Goal: Information Seeking & Learning: Learn about a topic

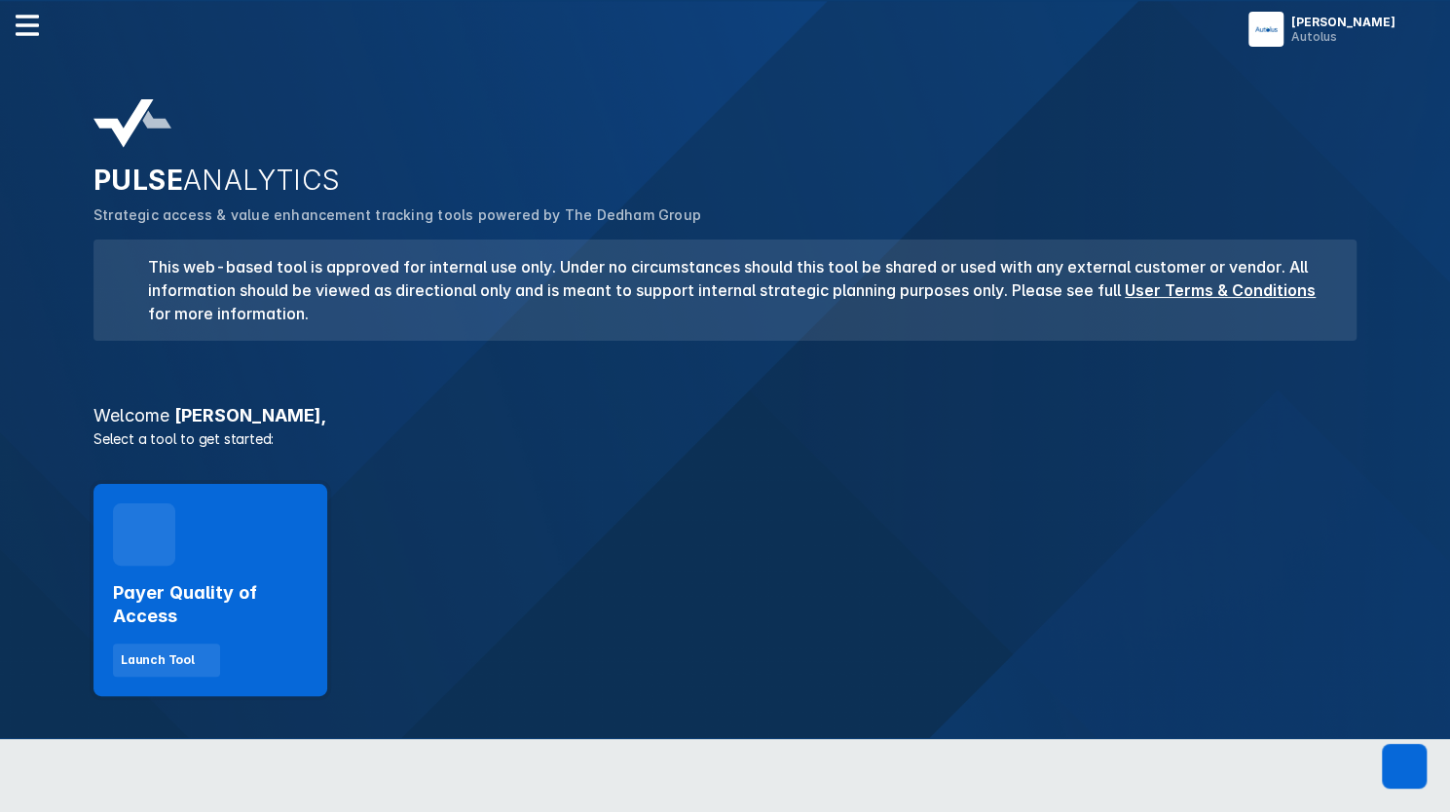
click at [1074, 451] on div "Welcome [PERSON_NAME] , Select a tool to get started: Payer Quality of Access L…" at bounding box center [725, 557] width 1287 height 301
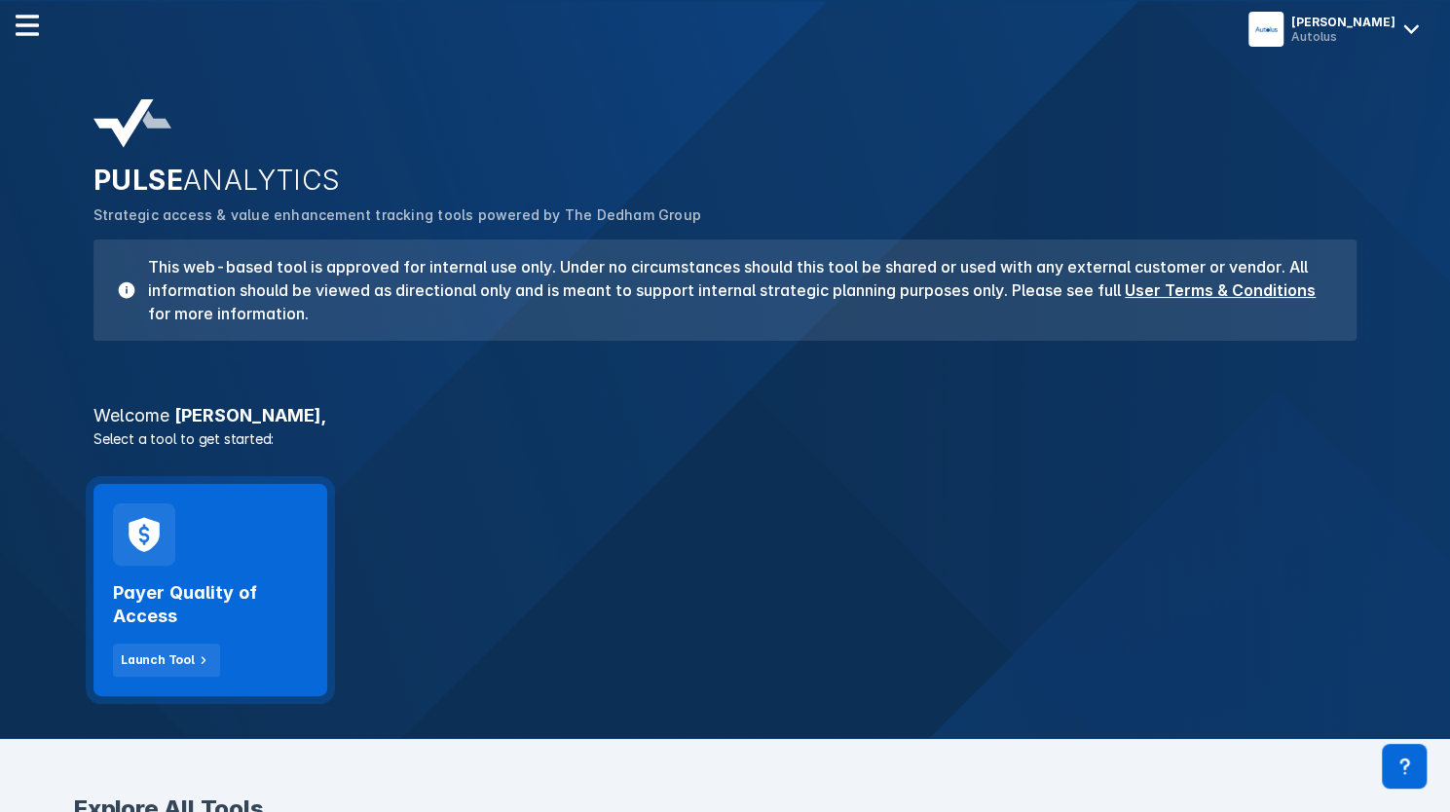
click at [220, 573] on div "Payer Quality of Access Launch Tool" at bounding box center [210, 621] width 195 height 111
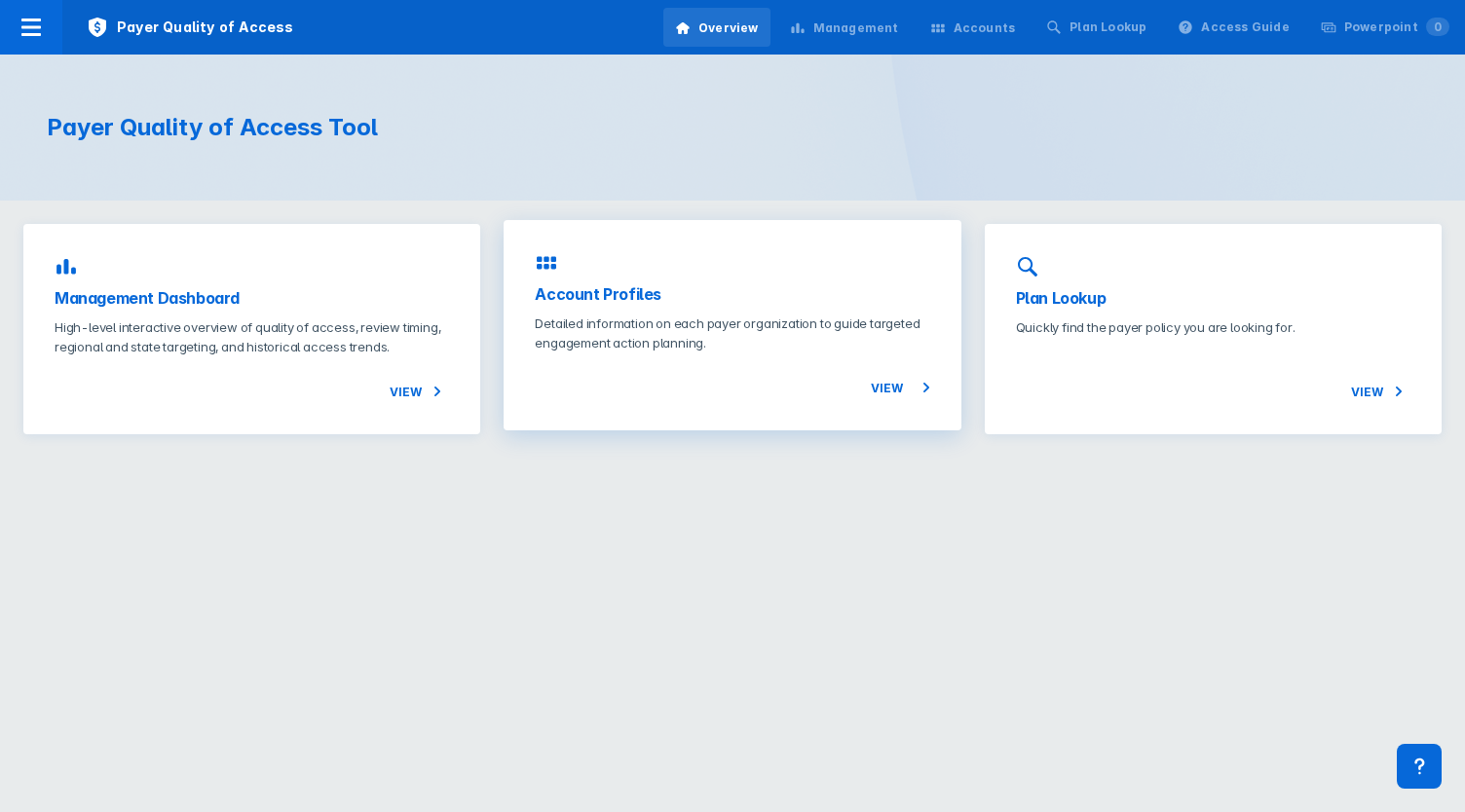
click at [740, 347] on p "Detailed information on each payer organization to guide targeted engagement ac…" at bounding box center [732, 333] width 394 height 39
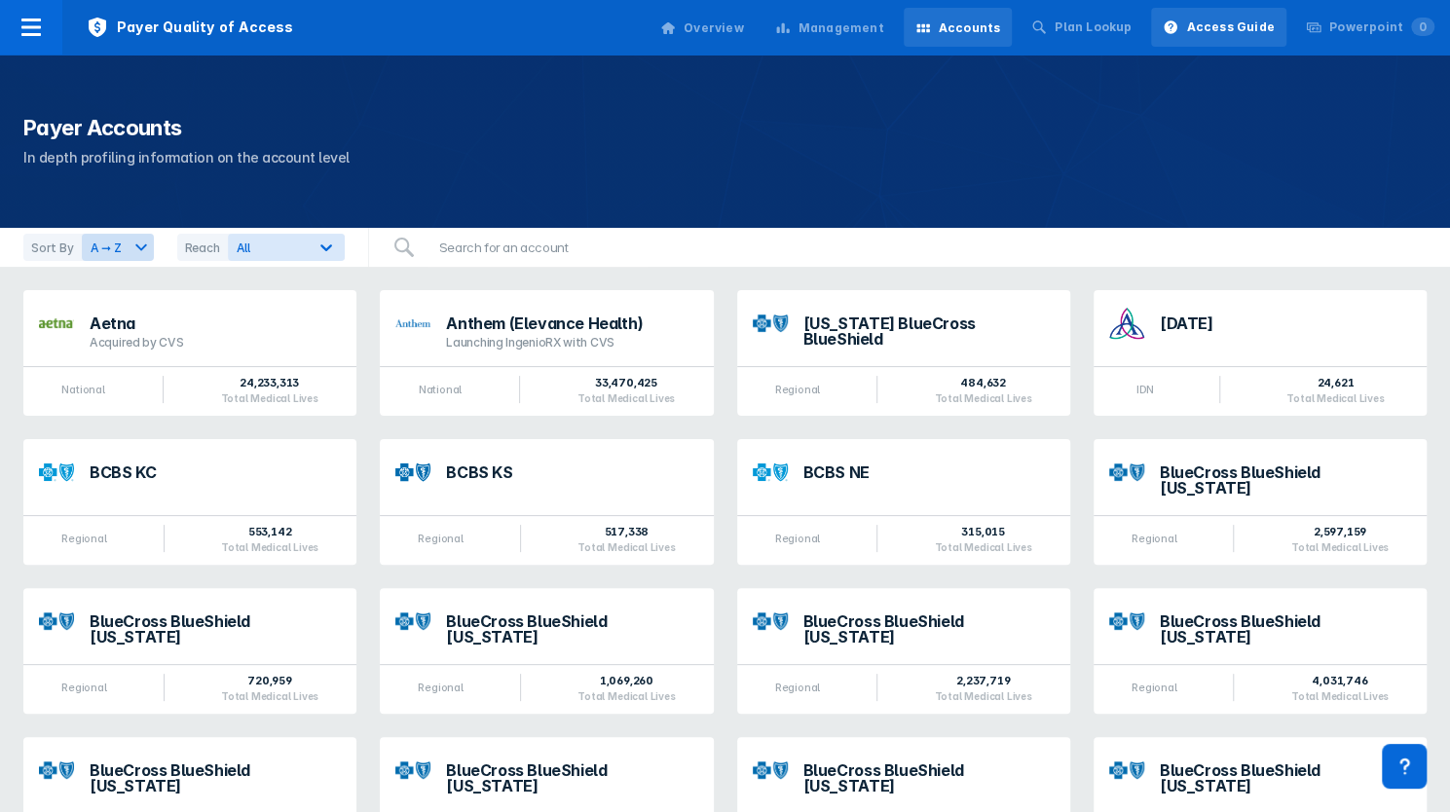
click at [1205, 32] on div "Access Guide" at bounding box center [1230, 28] width 88 height 18
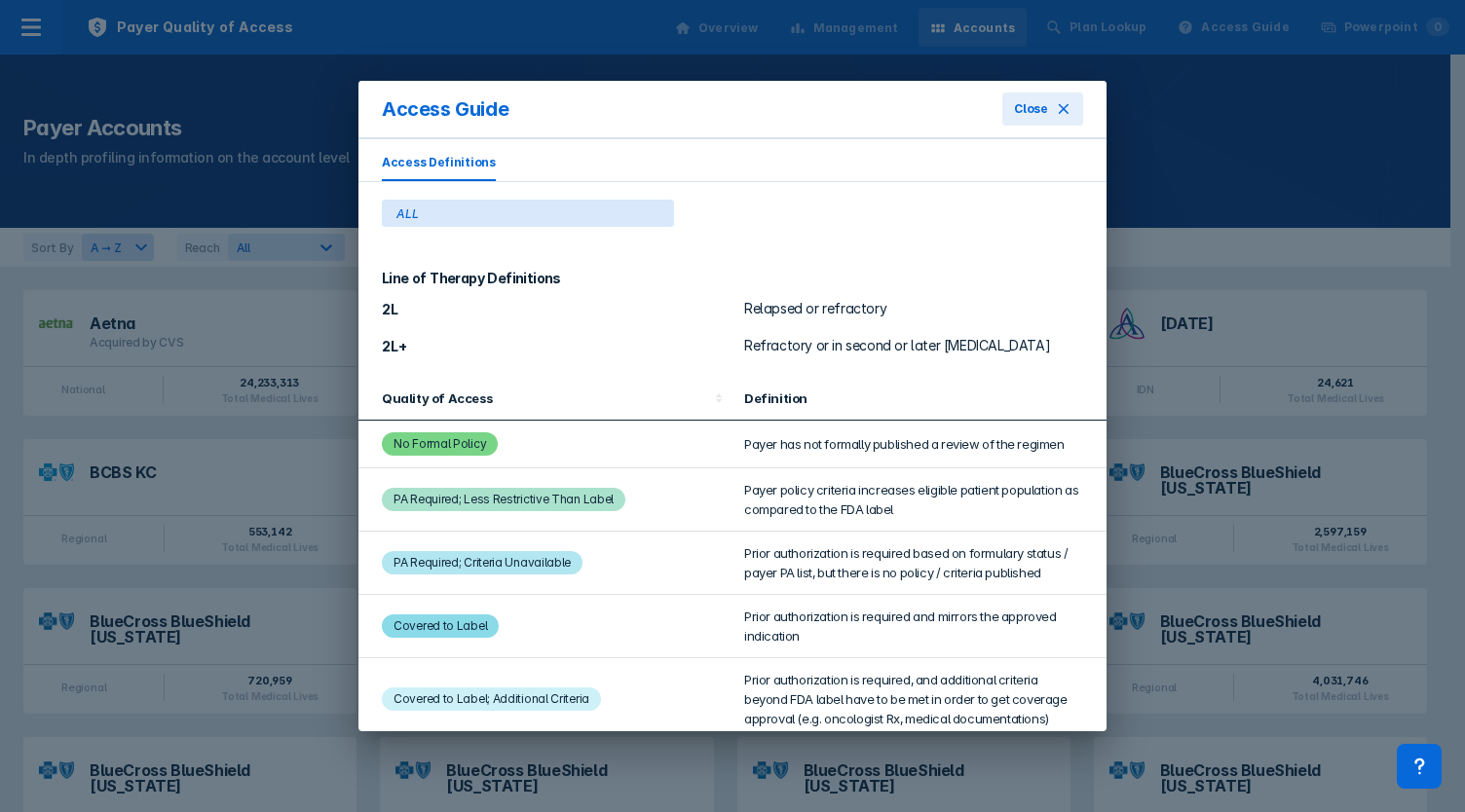
click at [1091, 38] on div "Access Guide Close Access Definitions ALL Line of Therapy Definitions 2L Relaps…" at bounding box center [732, 406] width 1465 height 812
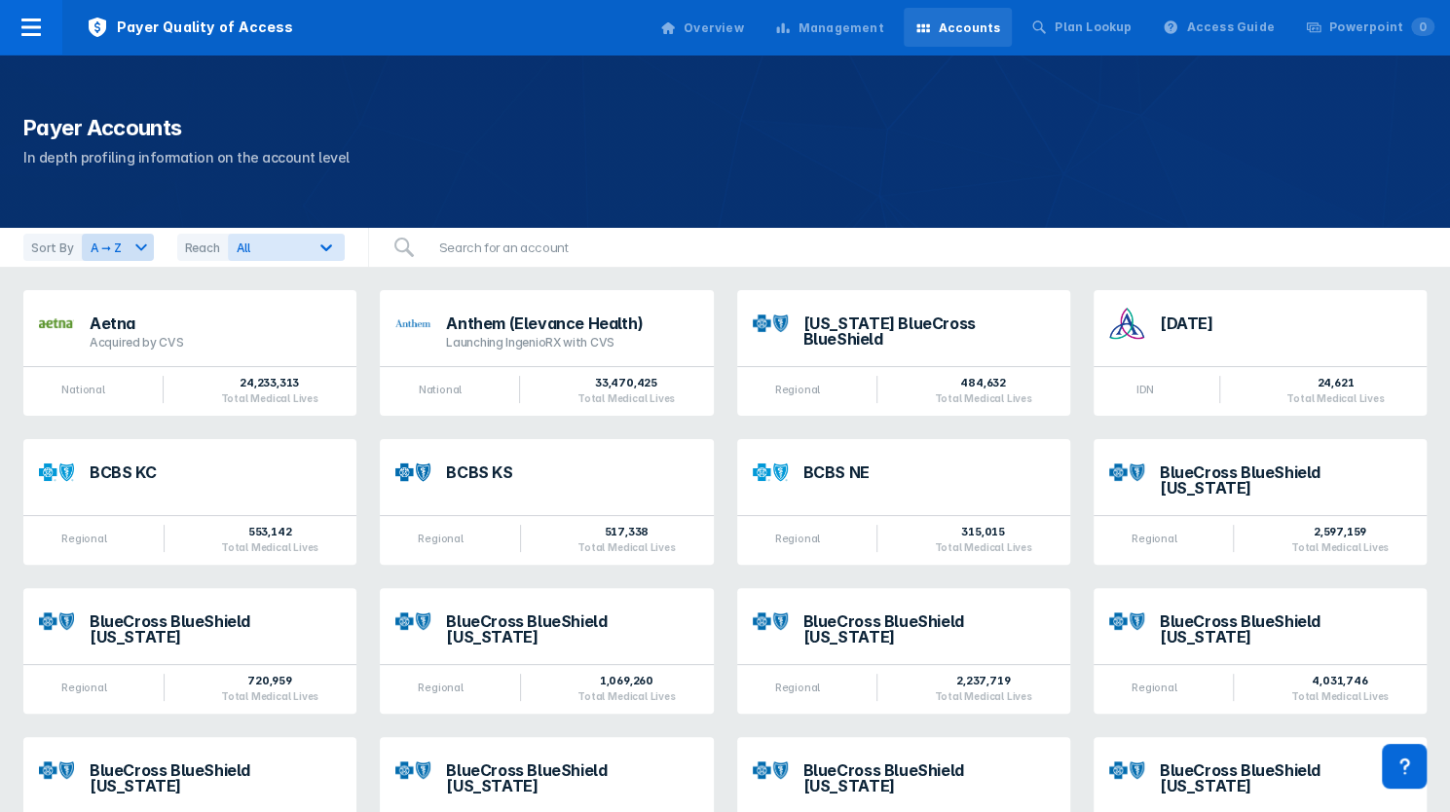
click at [884, 30] on div "Management" at bounding box center [842, 28] width 86 height 18
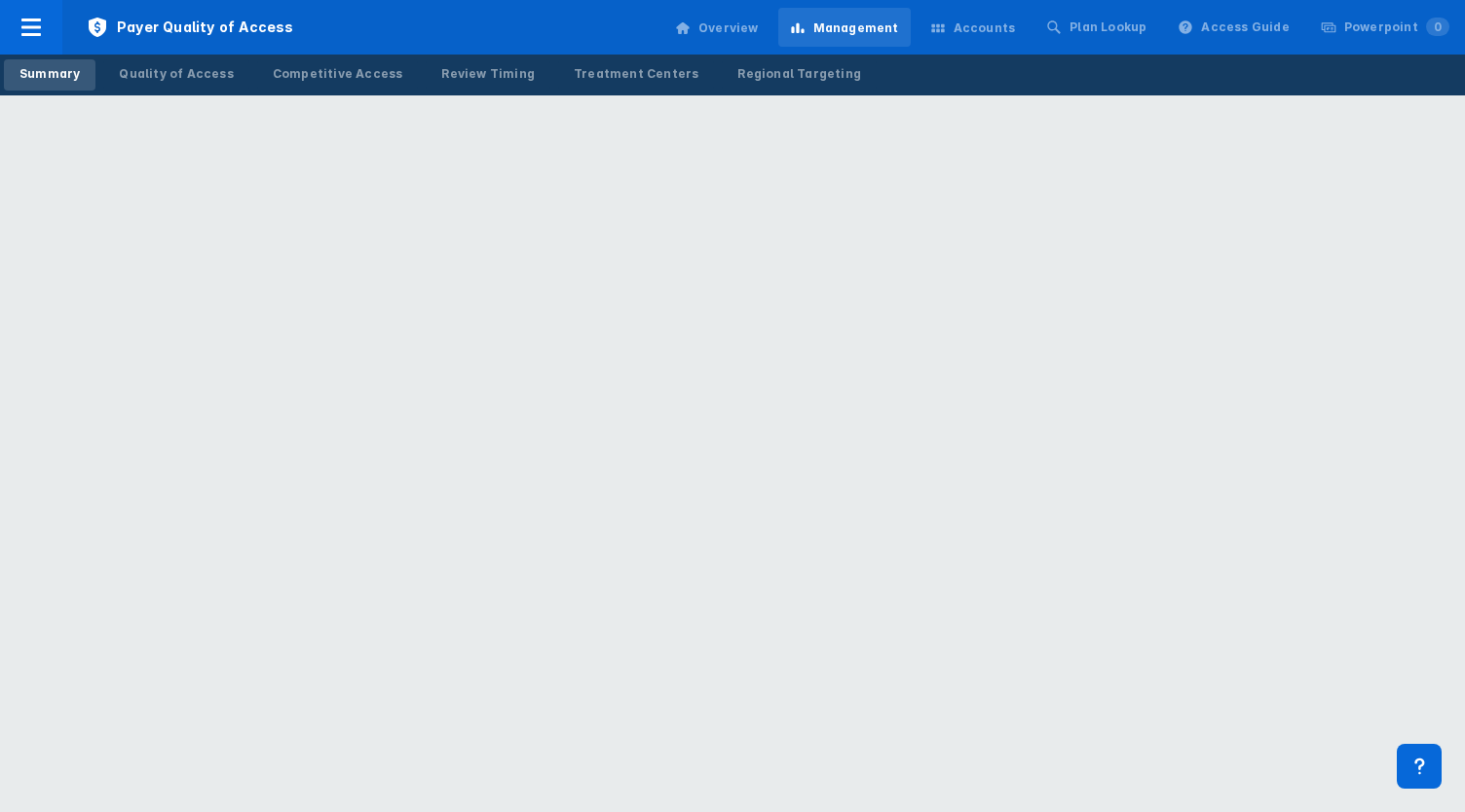
click at [1013, 29] on div "Accounts" at bounding box center [985, 28] width 62 height 18
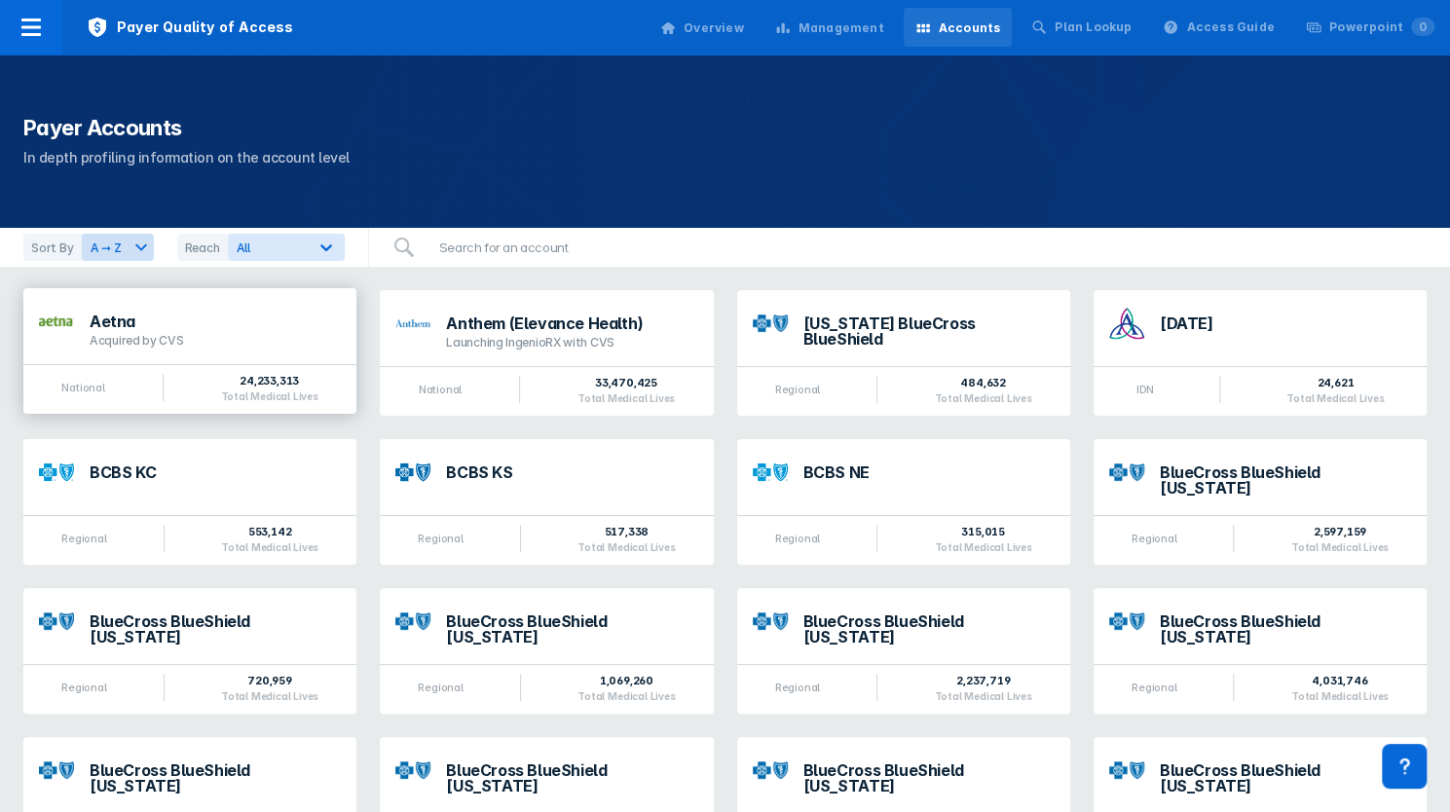
click at [136, 352] on div "Aetna Acquired by CVS" at bounding box center [189, 326] width 333 height 76
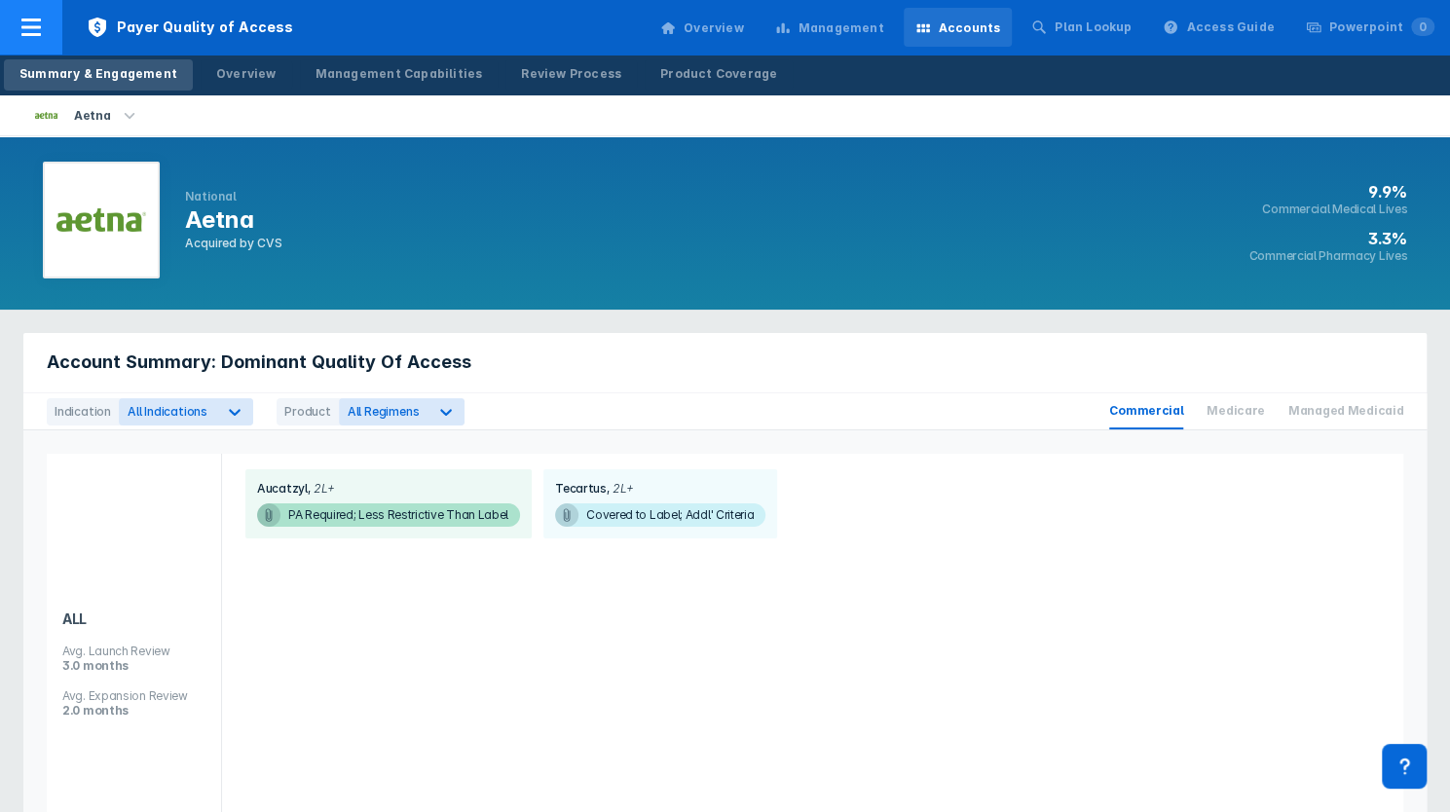
click at [27, 34] on icon at bounding box center [30, 28] width 19 height 18
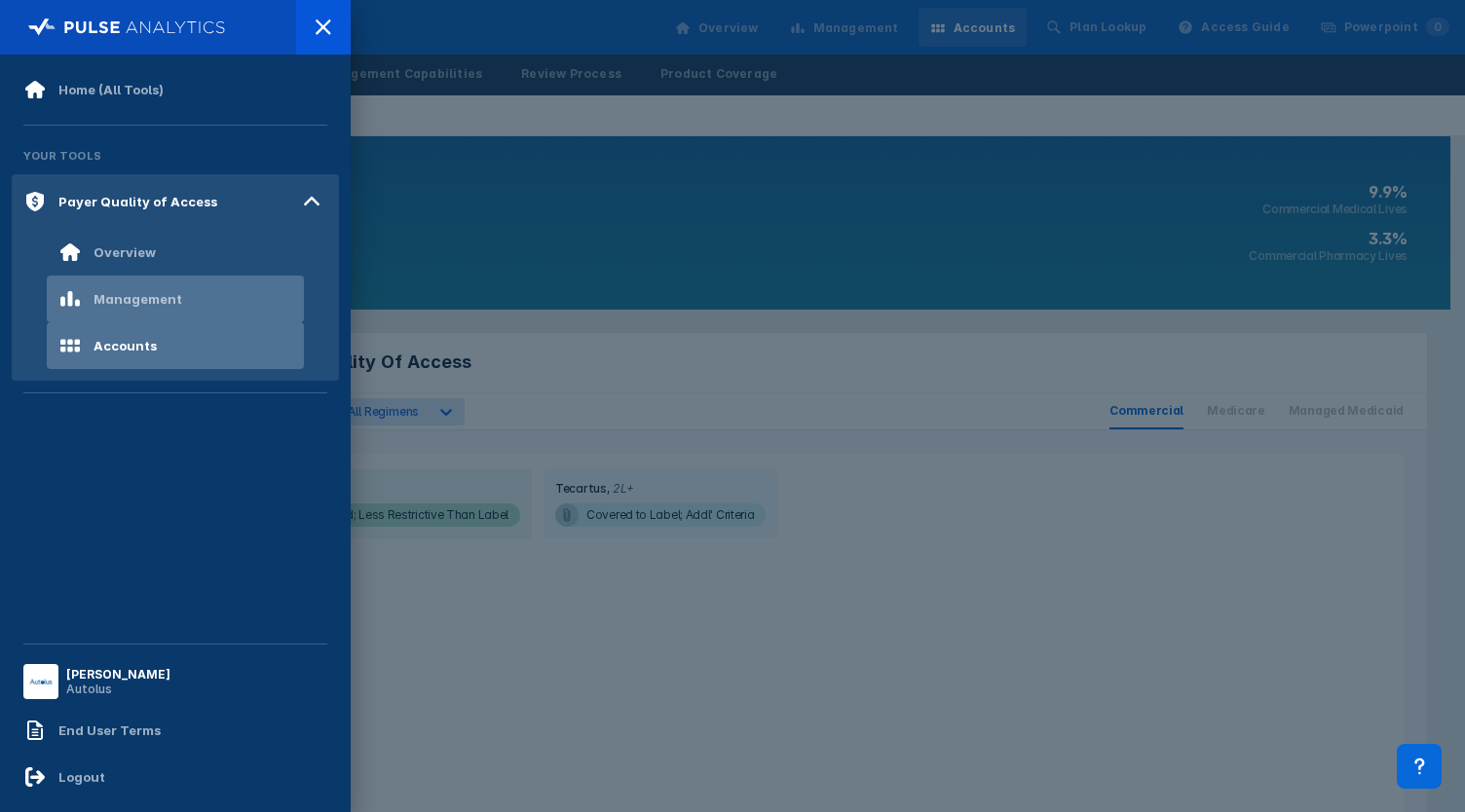
click at [132, 298] on div "Management" at bounding box center [138, 299] width 89 height 16
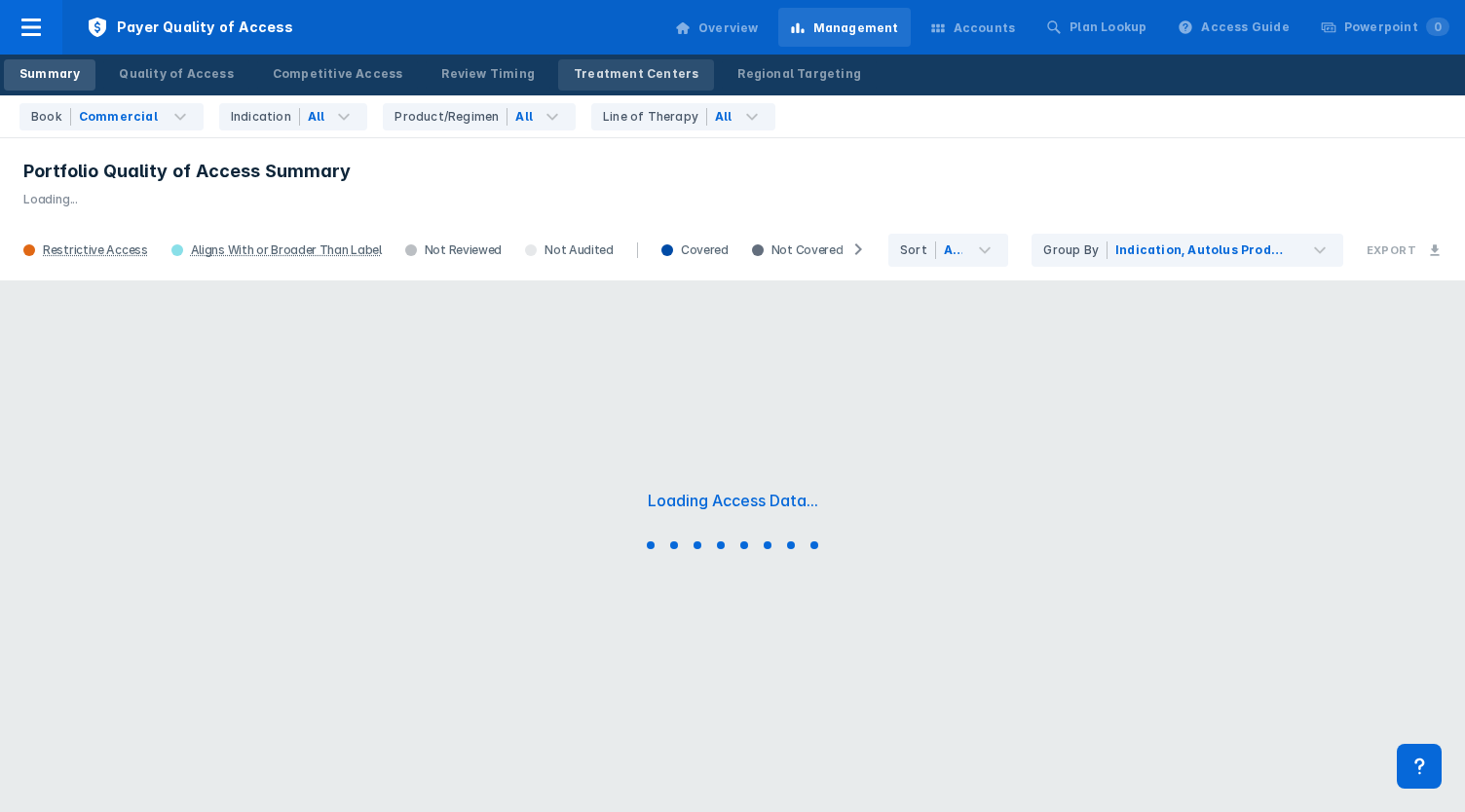
click at [612, 66] on div "Treatment Centers" at bounding box center [636, 74] width 125 height 18
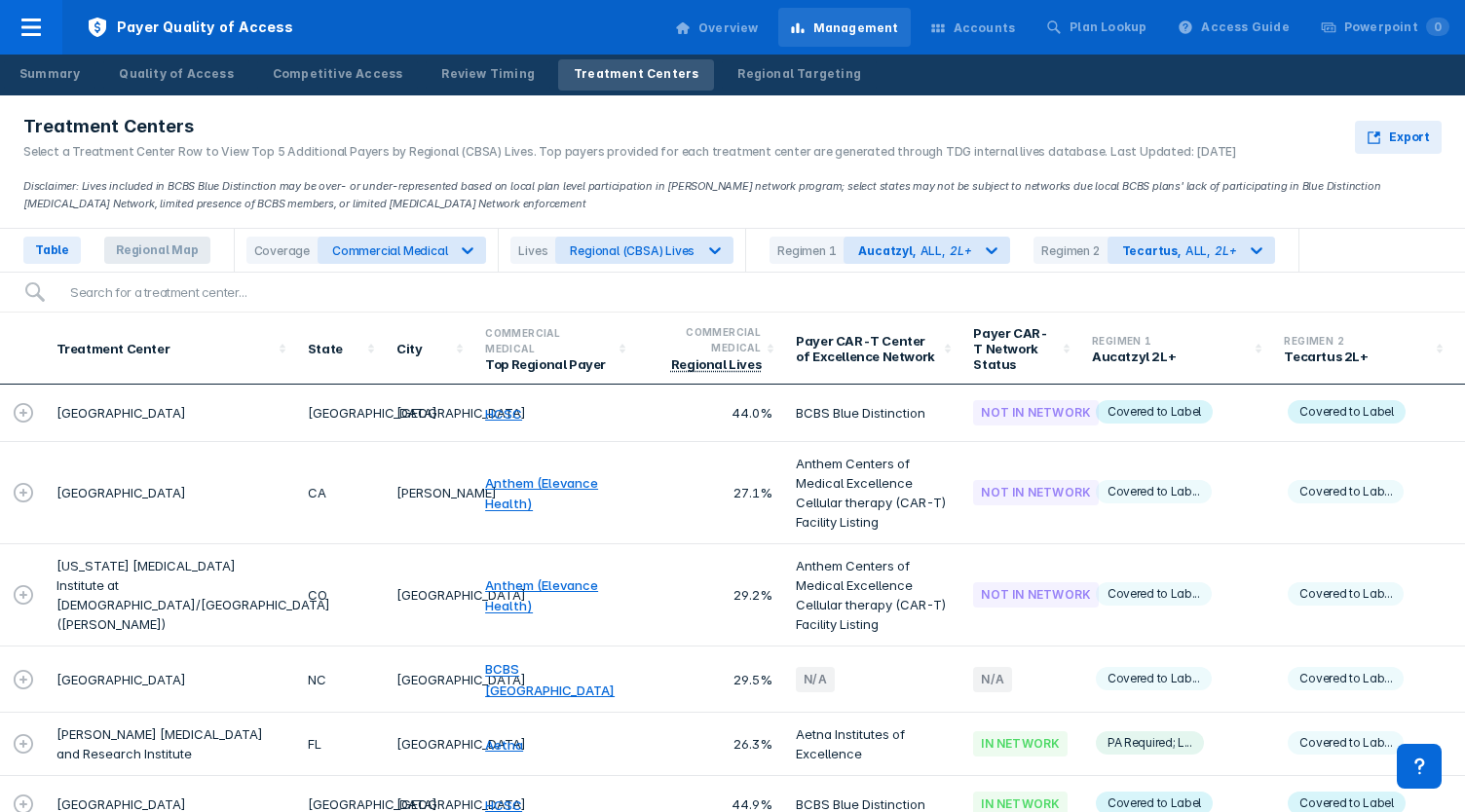
click at [163, 242] on span "Regional Map" at bounding box center [157, 250] width 106 height 27
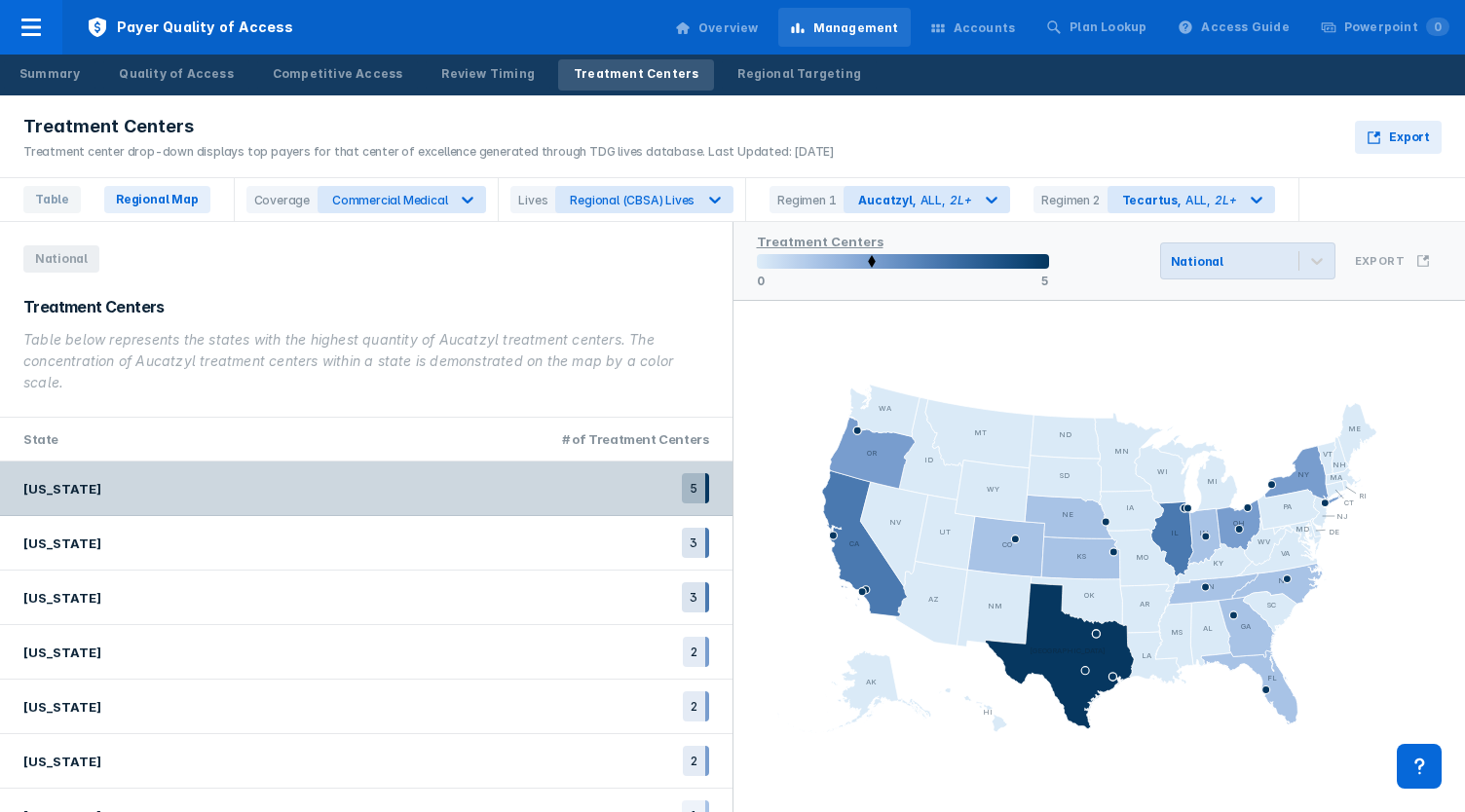
click at [639, 491] on div "[US_STATE] 5" at bounding box center [366, 489] width 732 height 55
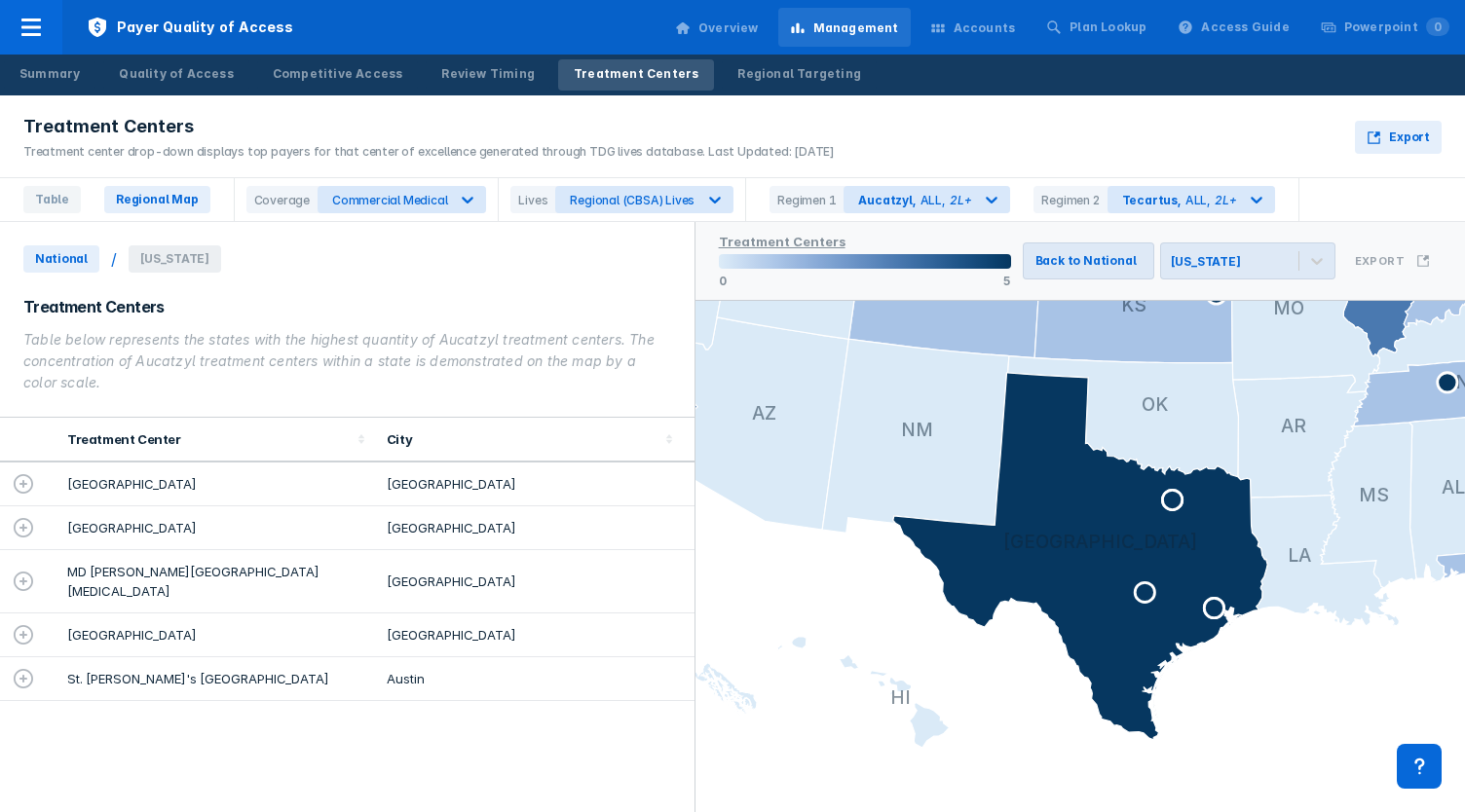
click at [16, 574] on icon at bounding box center [23, 581] width 19 height 19
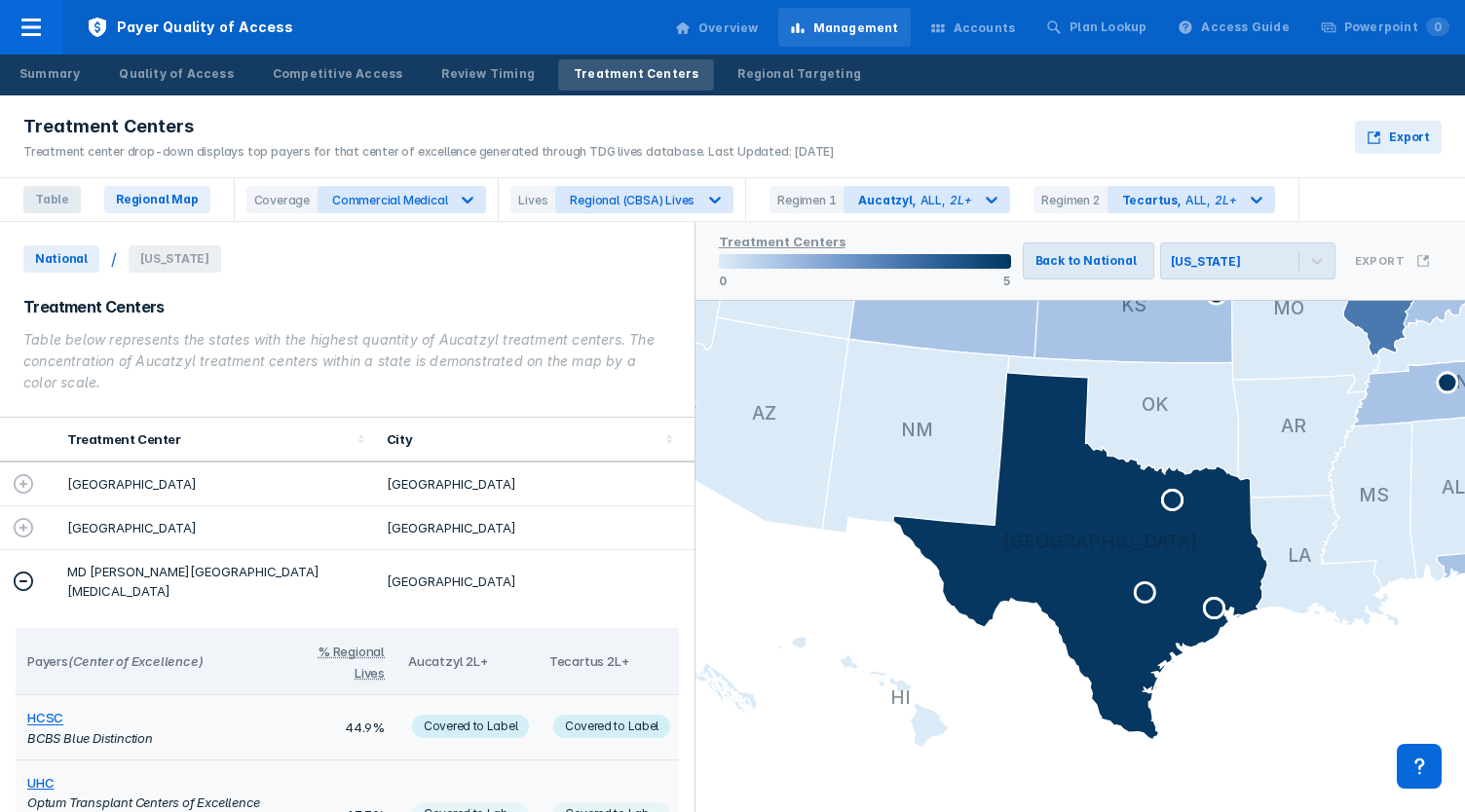
click at [50, 205] on span "Table" at bounding box center [51, 199] width 57 height 27
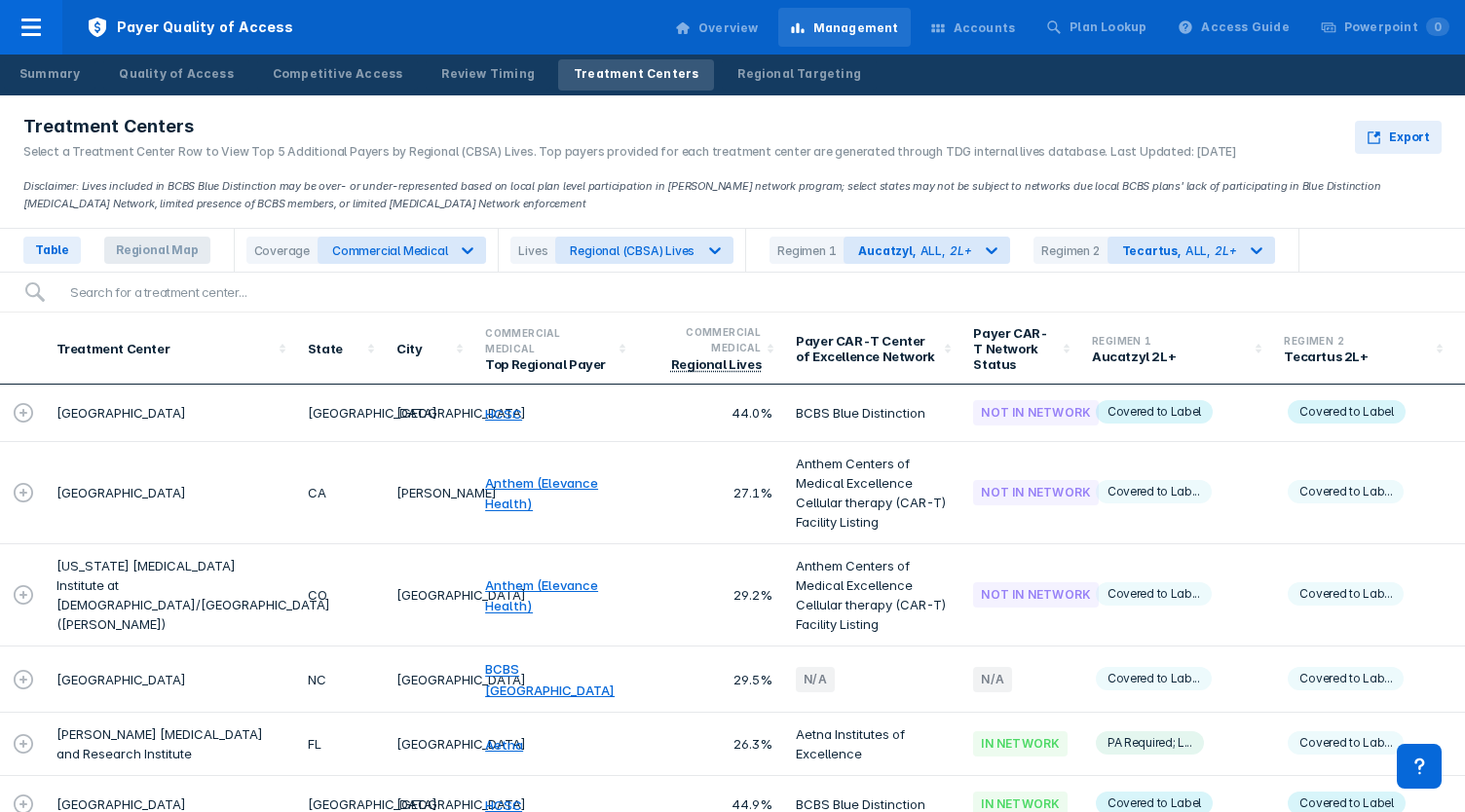
click at [152, 250] on span "Regional Map" at bounding box center [157, 250] width 106 height 27
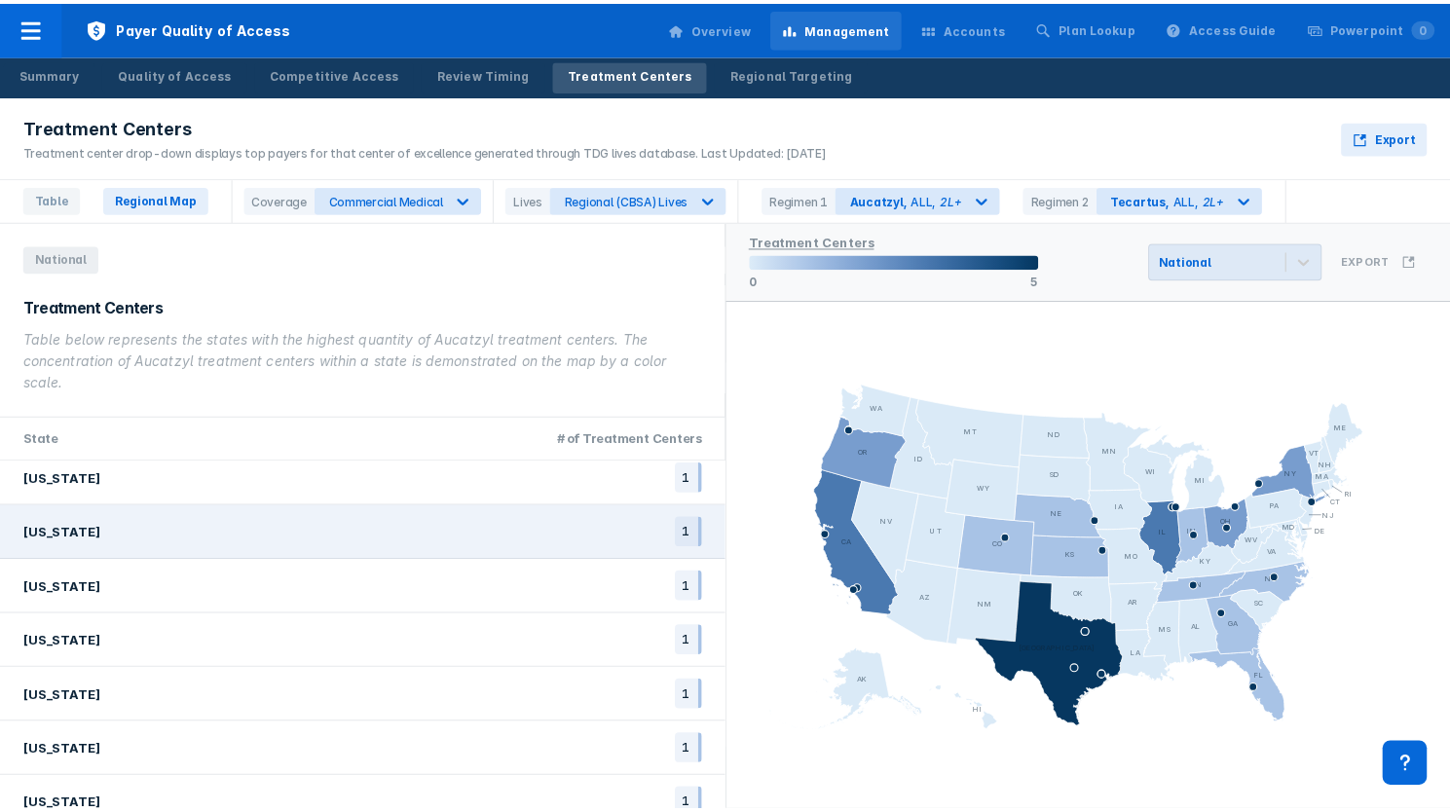
scroll to position [394, 0]
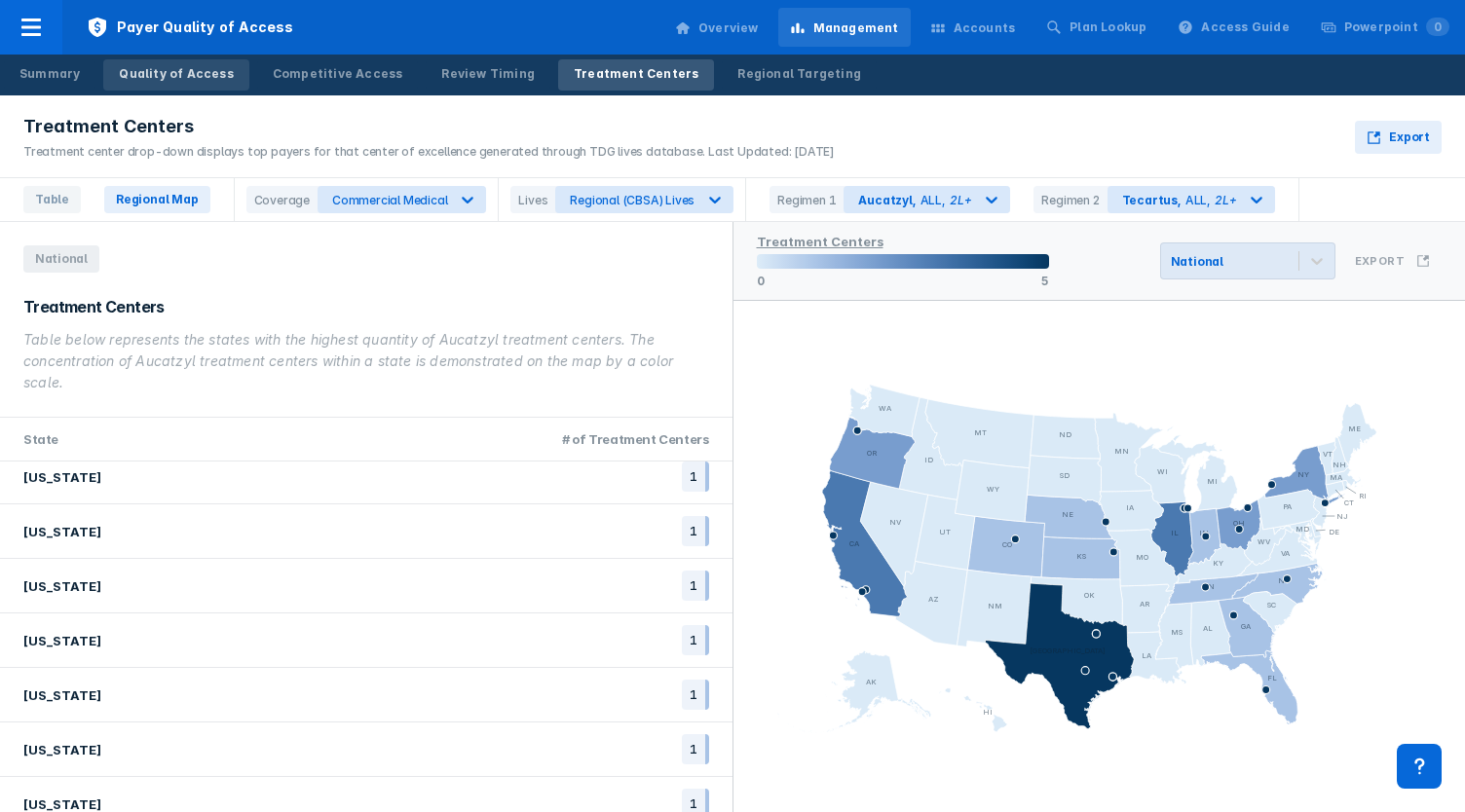
click at [169, 70] on div "Quality of Access" at bounding box center [176, 74] width 114 height 18
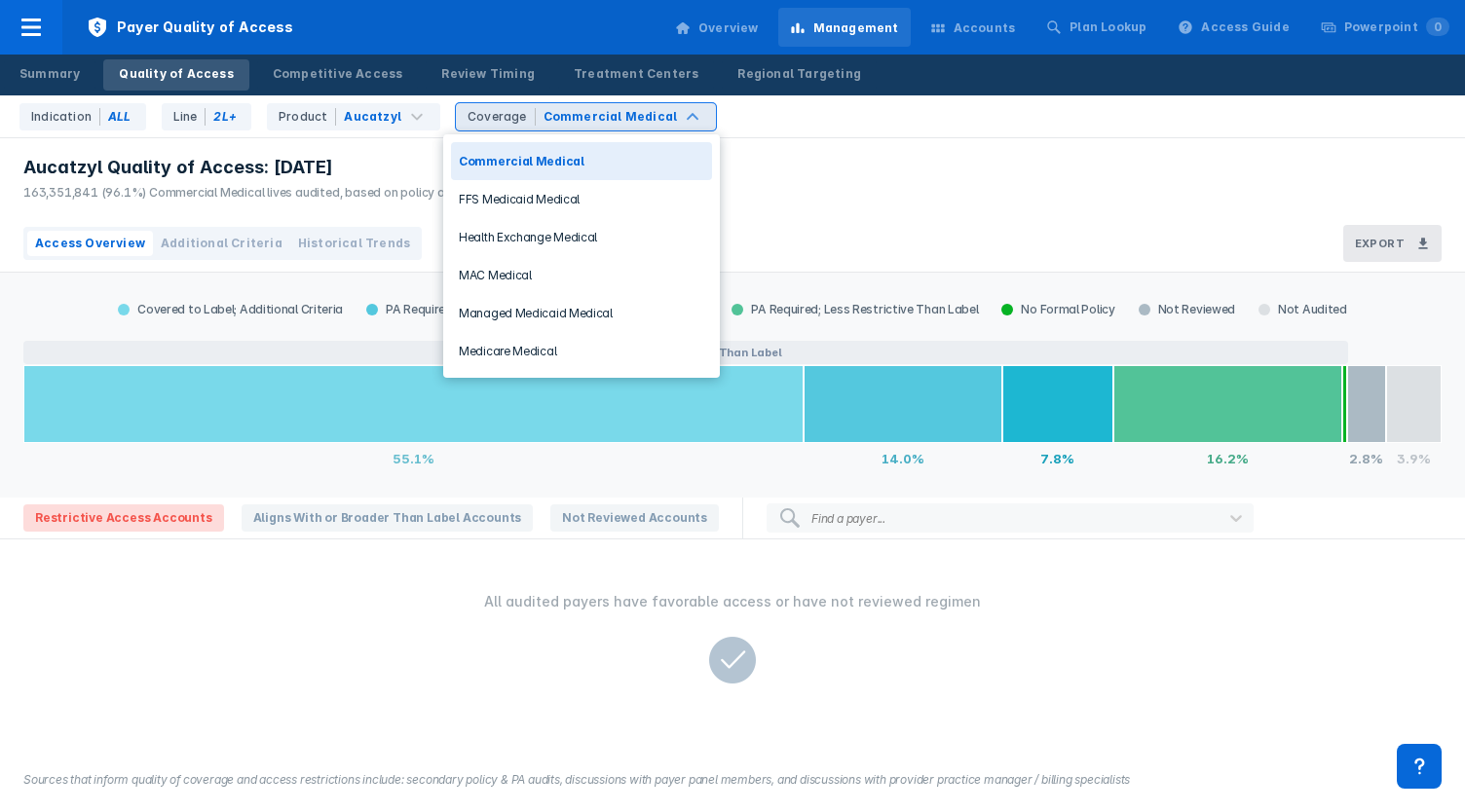
click at [496, 116] on div "Coverage" at bounding box center [502, 117] width 68 height 18
click at [770, 40] on div "Overview" at bounding box center [716, 28] width 107 height 41
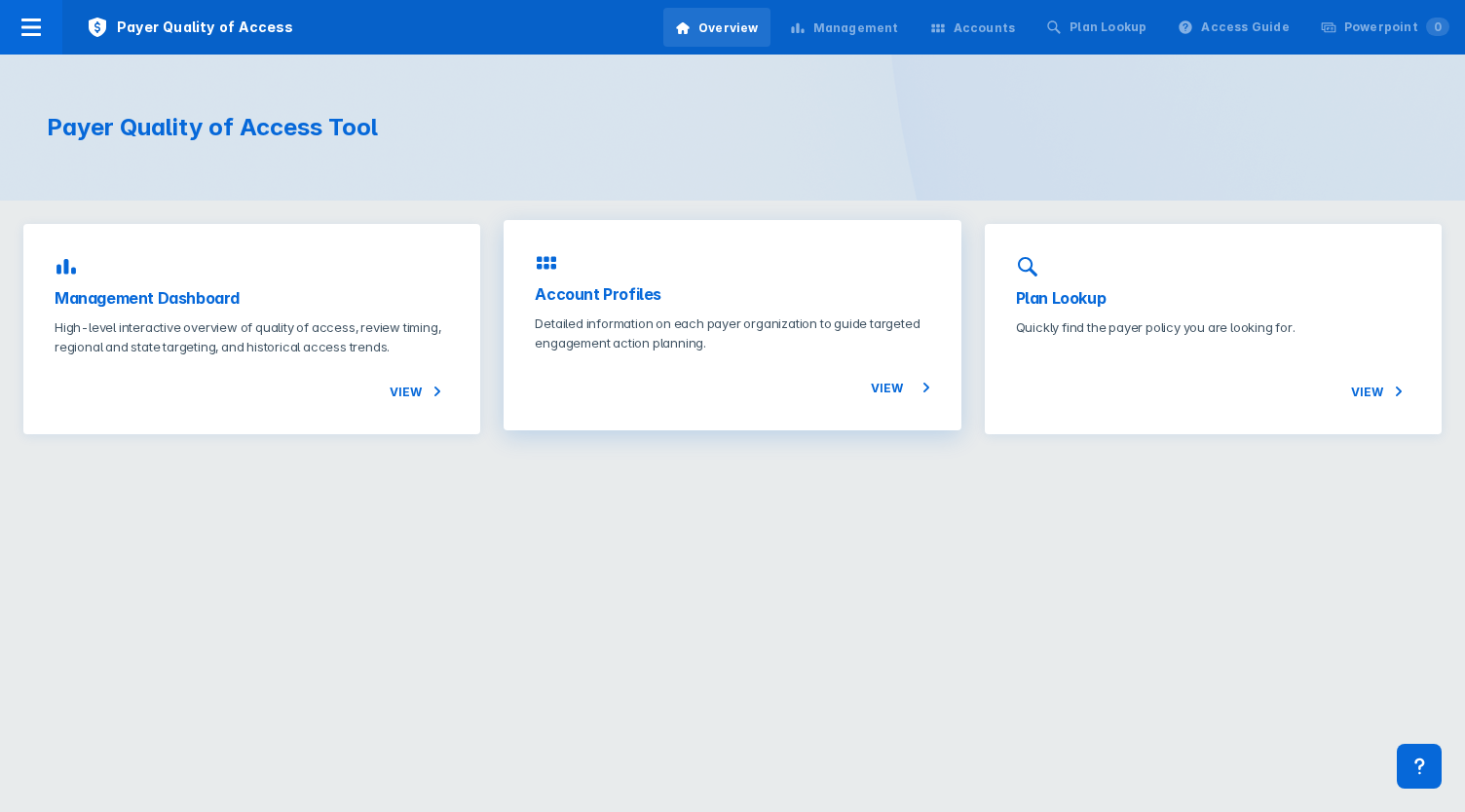
click at [614, 330] on p "Detailed information on each payer organization to guide targeted engagement ac…" at bounding box center [732, 333] width 394 height 39
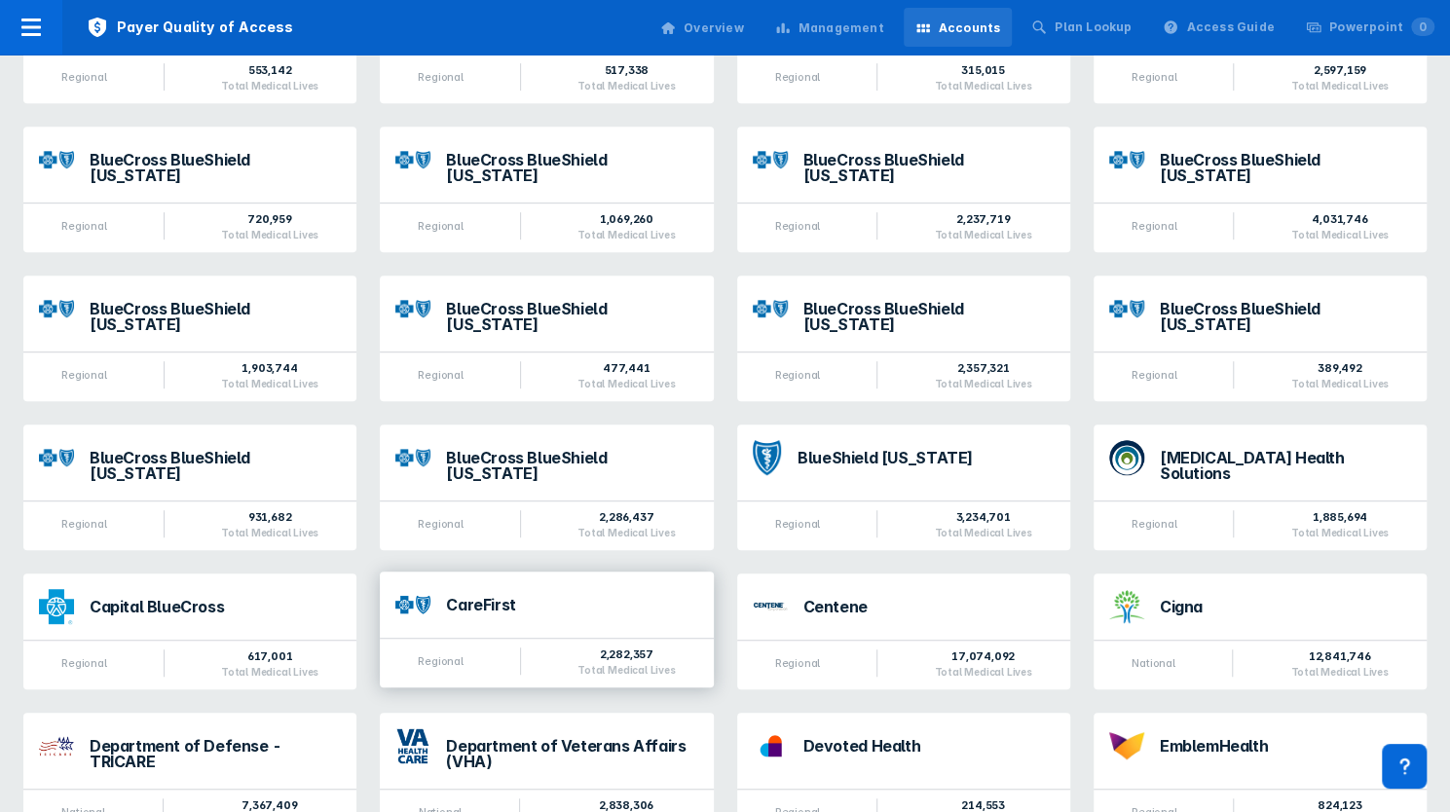
scroll to position [487, 0]
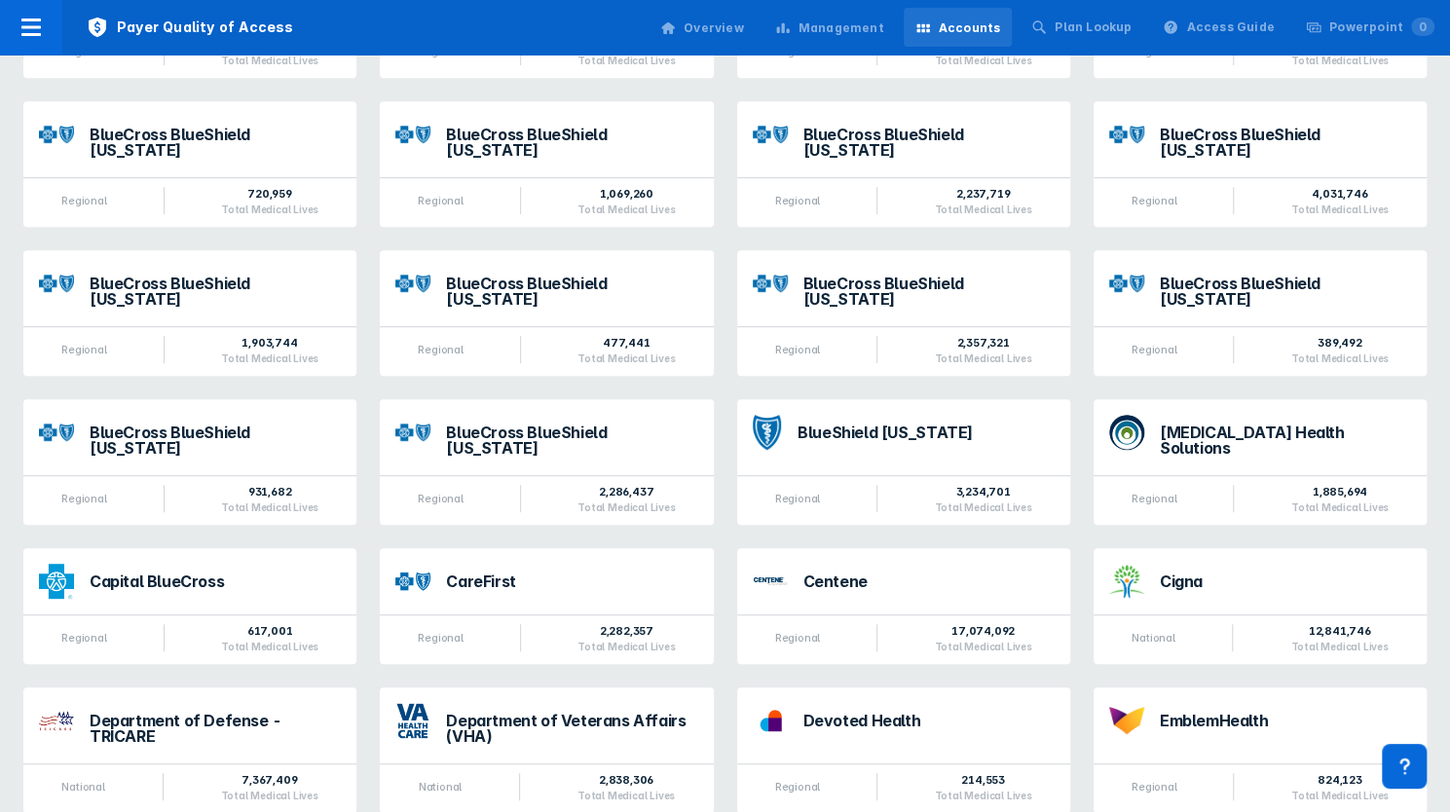
click at [545, 585] on div "CareFirst" at bounding box center [571, 586] width 251 height 25
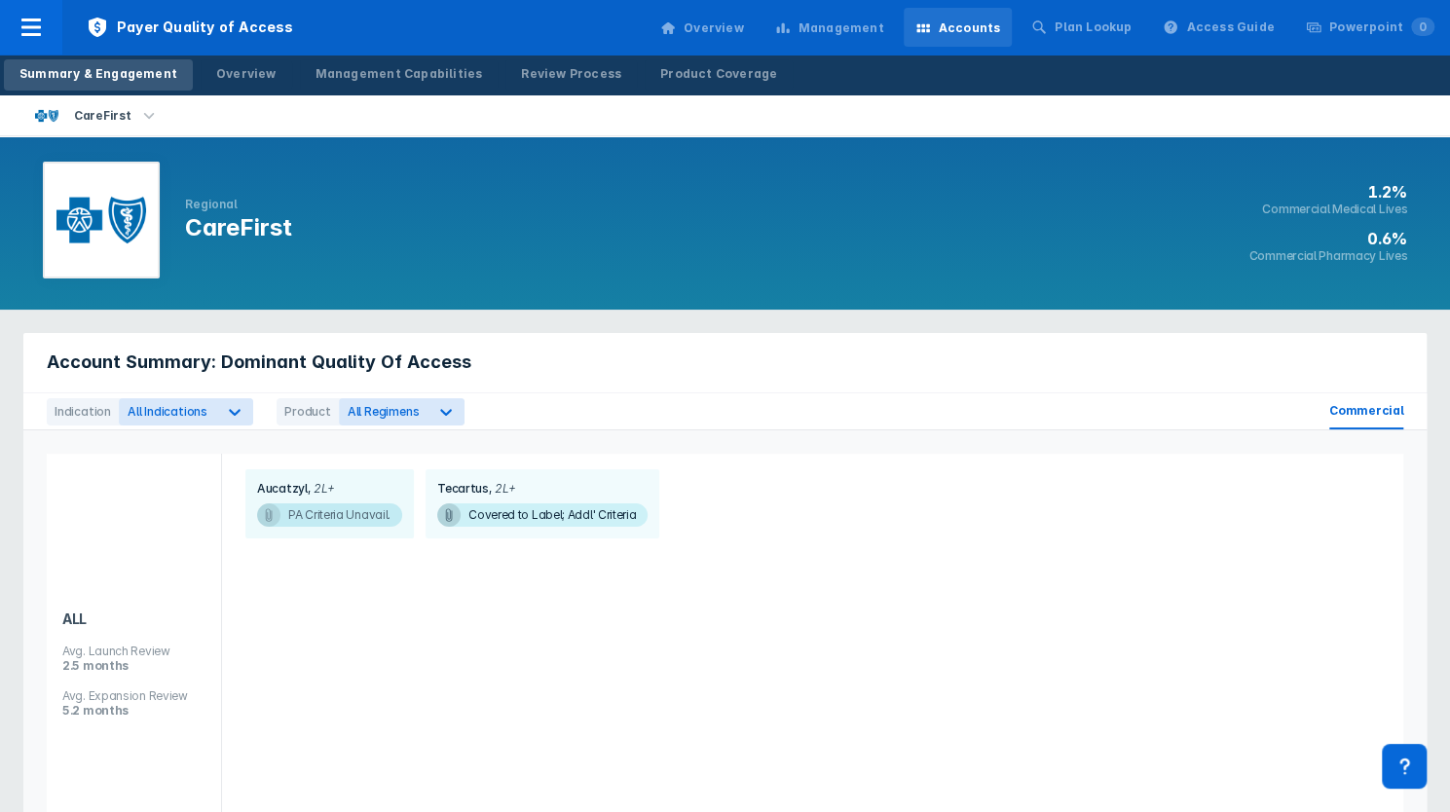
click at [318, 516] on span "PA Criteria Unavail." at bounding box center [329, 515] width 145 height 23
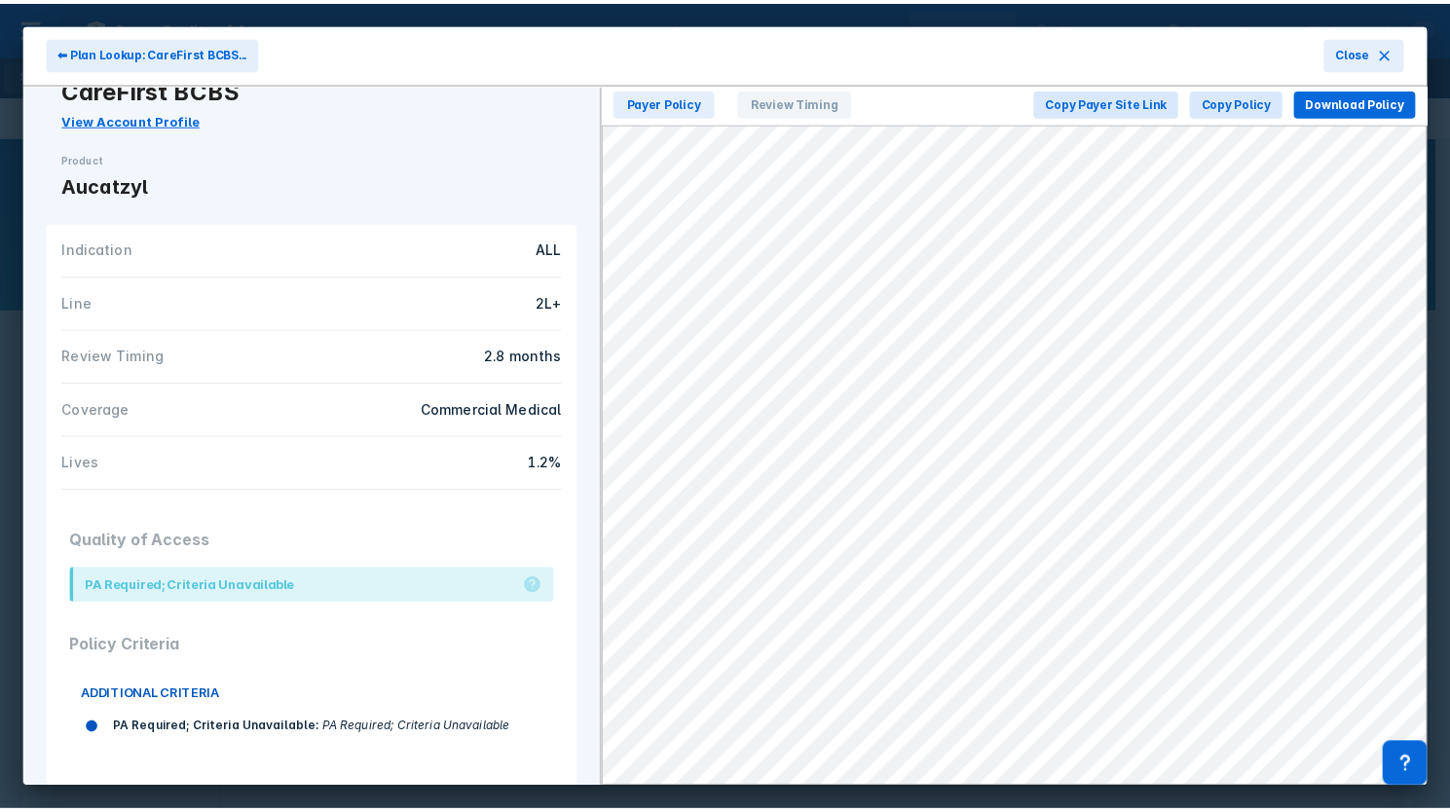
scroll to position [72, 0]
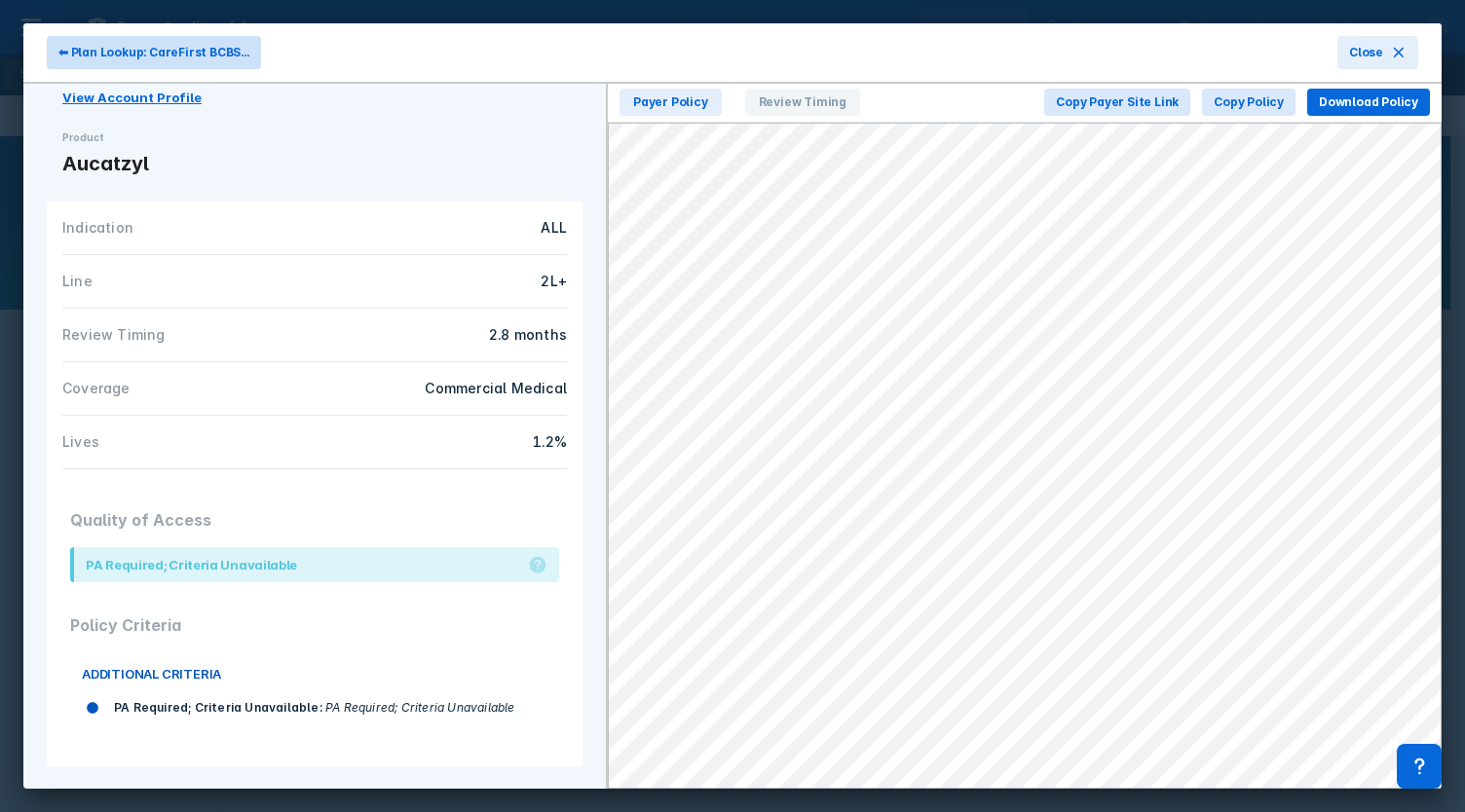
click at [115, 53] on span "⬅ Plan Lookup: CareFirst BCBS..." at bounding box center [153, 53] width 191 height 18
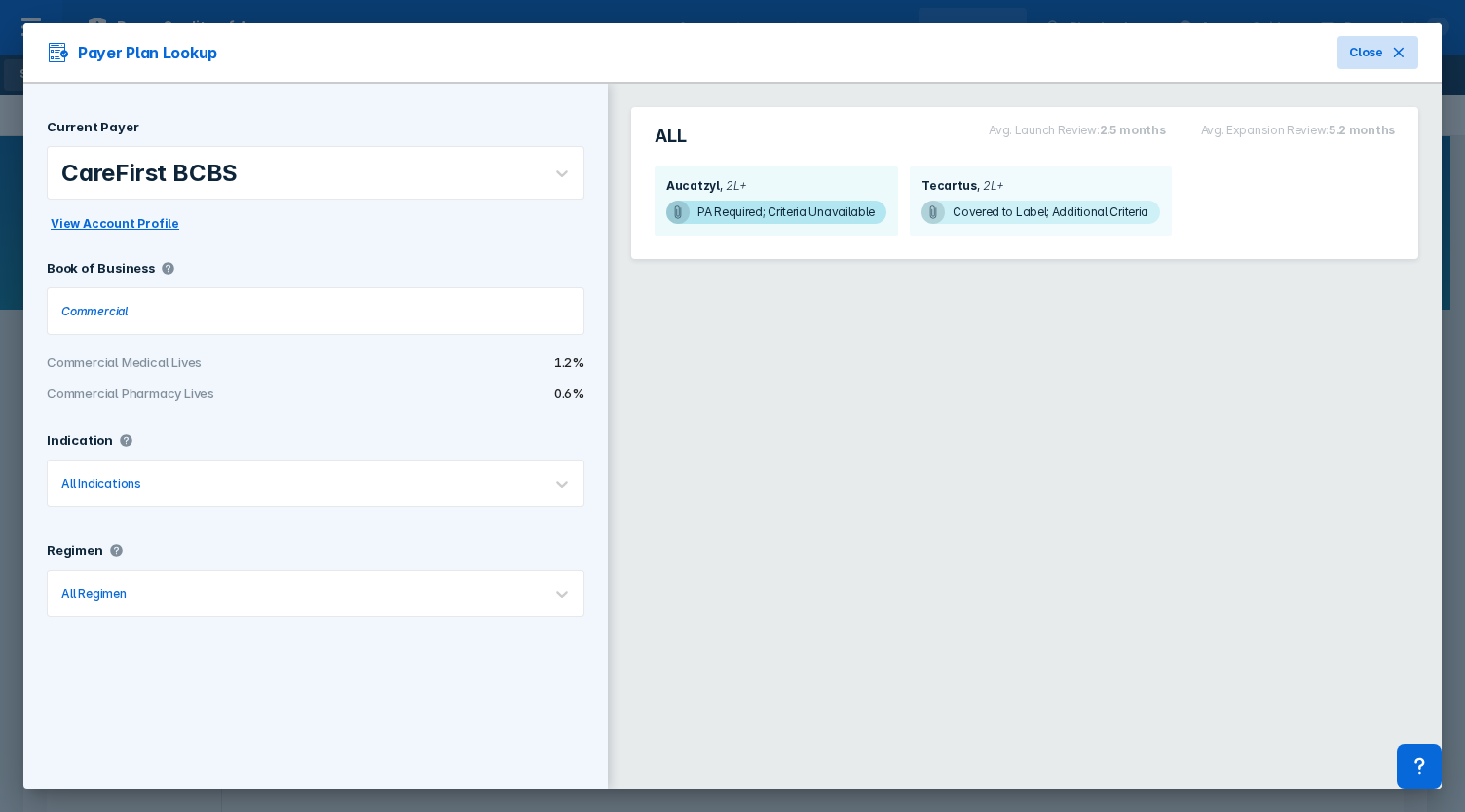
click at [1400, 53] on icon at bounding box center [1399, 53] width 10 height 10
